Goal: Task Accomplishment & Management: Use online tool/utility

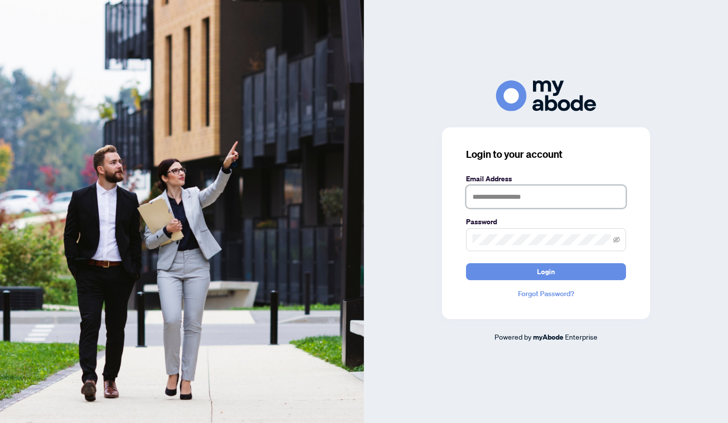
click at [535, 190] on input "text" at bounding box center [546, 196] width 160 height 23
type input "**********"
click at [466, 263] on button "Login" at bounding box center [546, 271] width 160 height 17
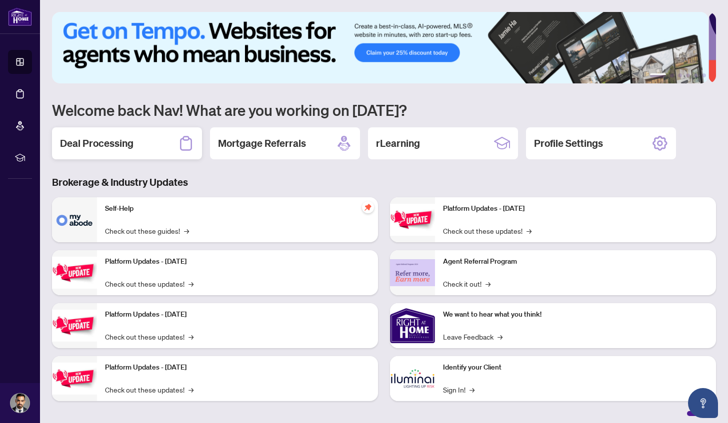
click at [152, 139] on div "Deal Processing" at bounding box center [127, 143] width 150 height 32
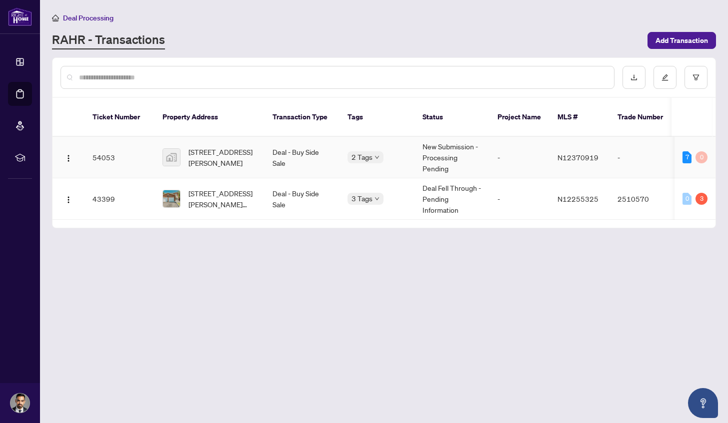
click at [116, 143] on td "54053" at bounding box center [119, 157] width 70 height 41
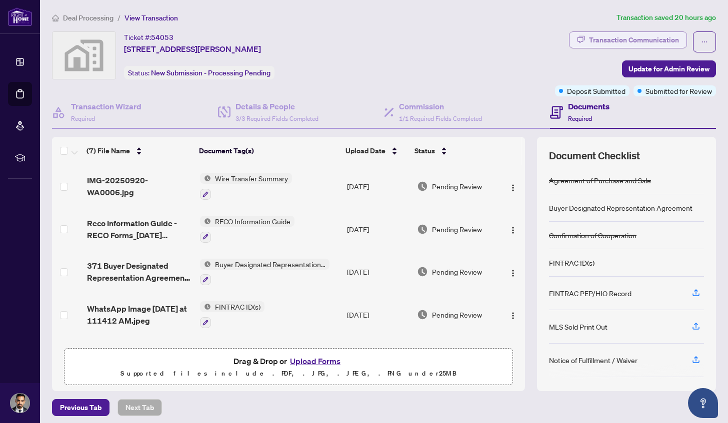
click at [671, 40] on button "Transaction Communication" at bounding box center [628, 39] width 118 height 17
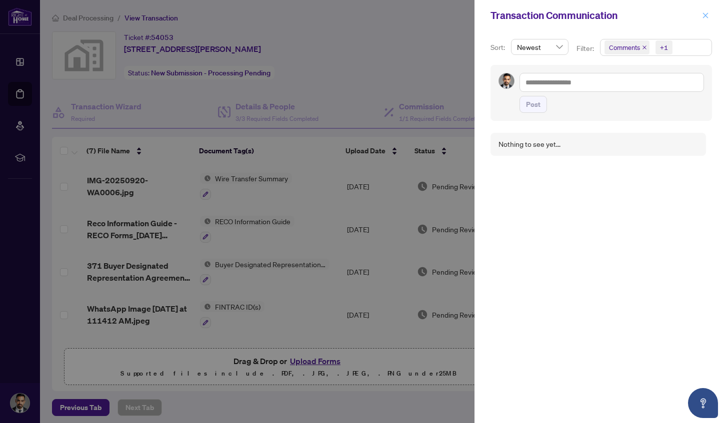
click at [708, 12] on icon "close" at bounding box center [705, 15] width 7 height 7
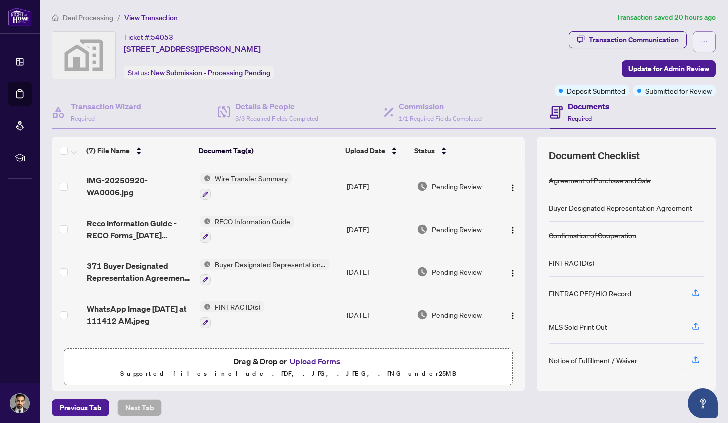
click at [705, 40] on button "button" at bounding box center [704, 41] width 23 height 21
